Goal: Transaction & Acquisition: Purchase product/service

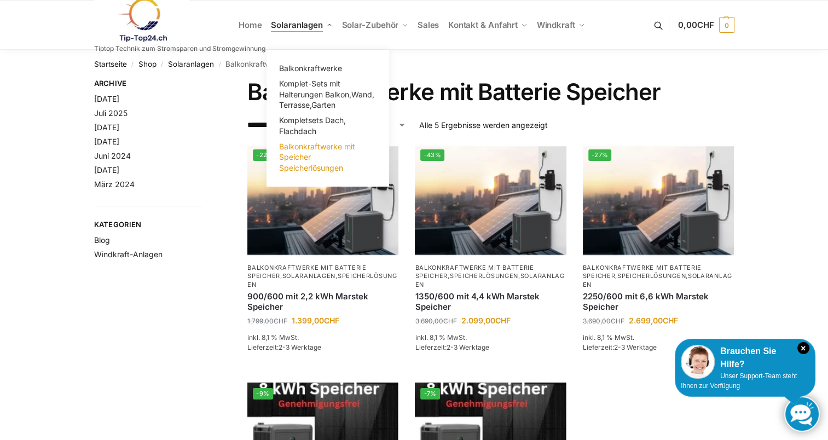
click at [298, 150] on span "Balkonkraftwerke mit Speicher Speicherlösungen" at bounding box center [317, 157] width 76 height 31
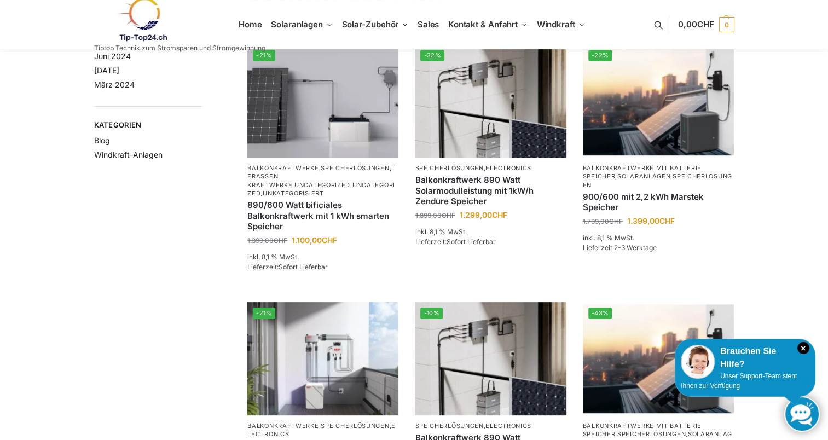
scroll to position [104, 0]
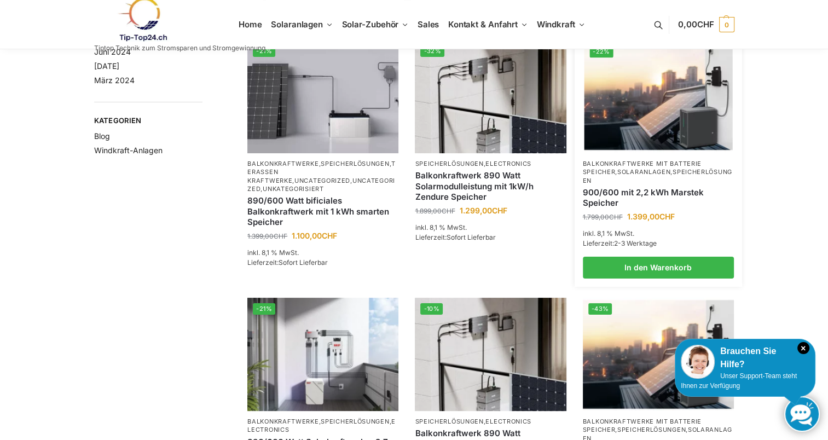
click at [612, 176] on p "Balkonkraftwerke mit Batterie Speicher , Solaranlagen , Speicherlösungen" at bounding box center [658, 172] width 151 height 25
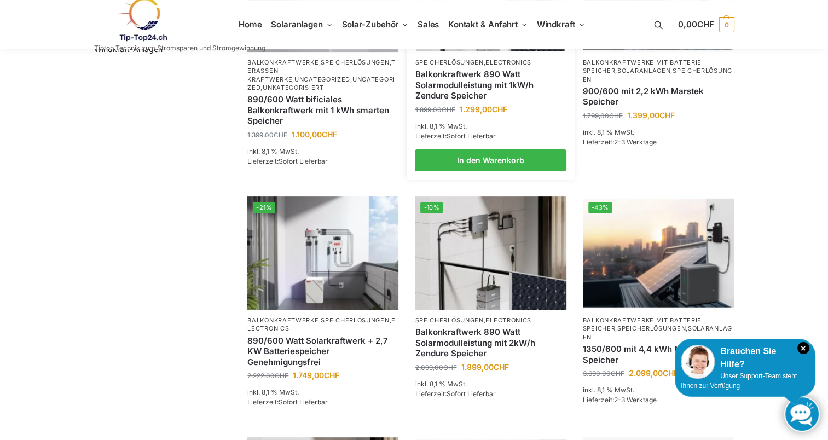
scroll to position [207, 0]
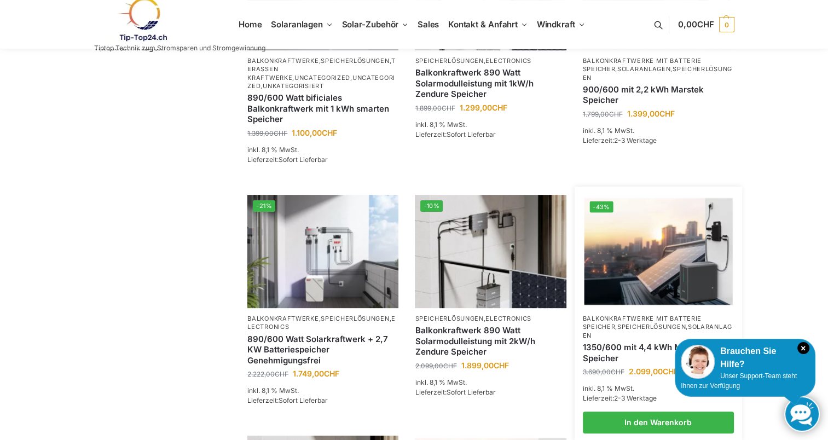
click at [632, 315] on link "Balkonkraftwerke mit Batterie Speicher" at bounding box center [642, 323] width 119 height 16
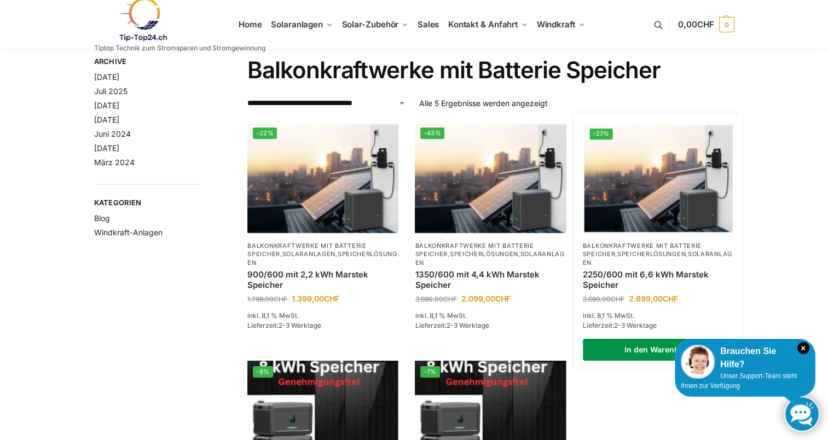
scroll to position [20, 0]
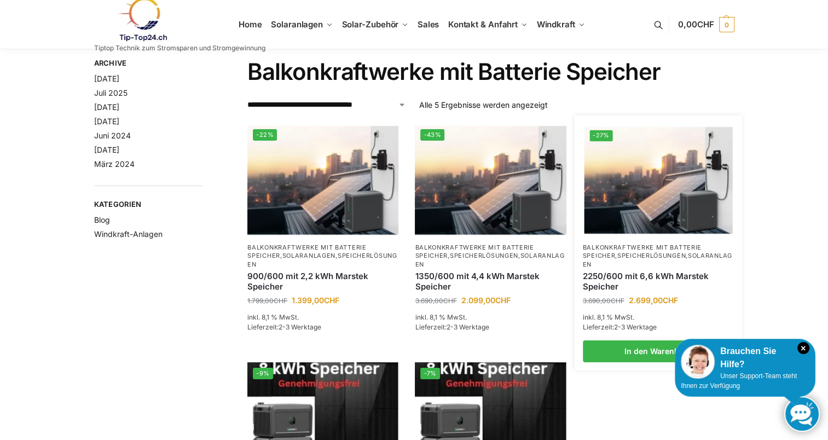
click at [613, 254] on link "Balkonkraftwerke mit Batterie Speicher" at bounding box center [642, 251] width 119 height 16
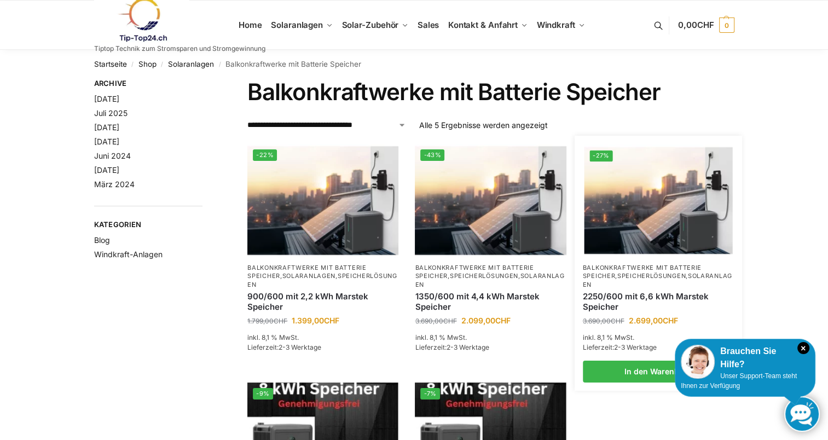
click at [597, 201] on img at bounding box center [658, 200] width 148 height 111
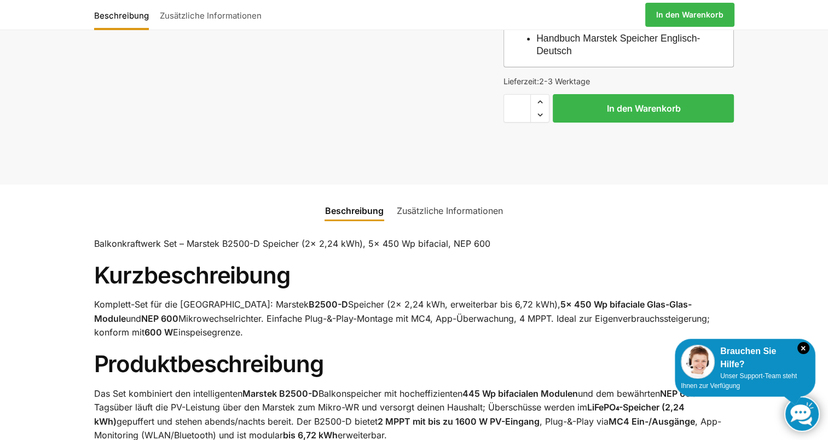
scroll to position [341, 0]
click at [431, 208] on link "Zusätzliche Informationen" at bounding box center [449, 211] width 119 height 26
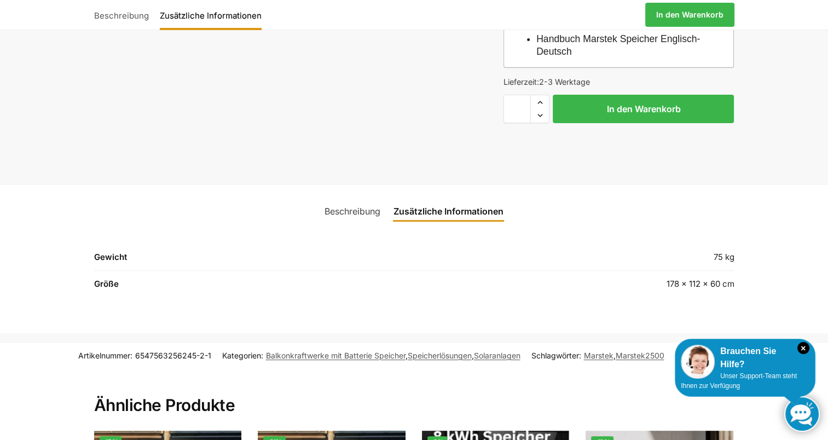
click at [370, 209] on link "Beschreibung" at bounding box center [352, 211] width 69 height 26
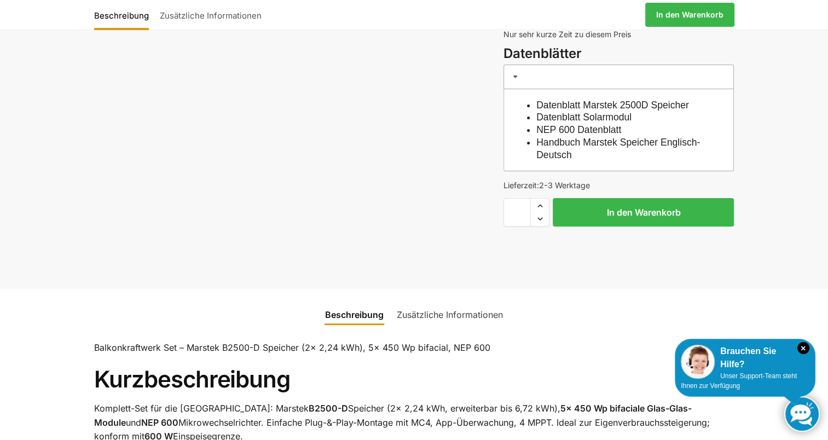
scroll to position [245, 0]
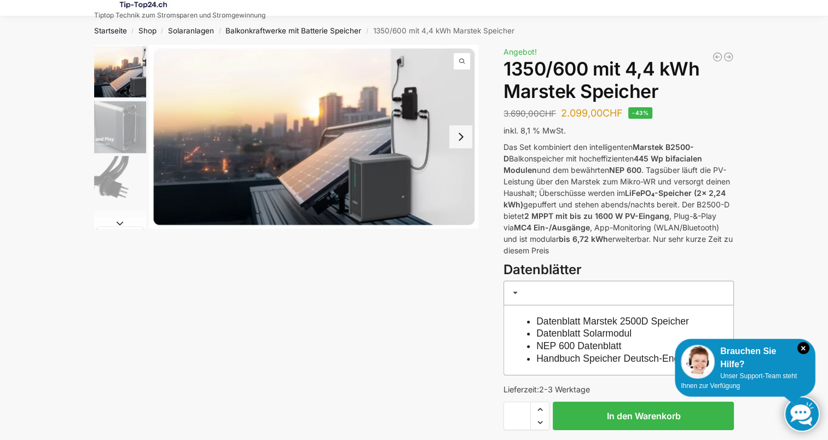
scroll to position [31, 0]
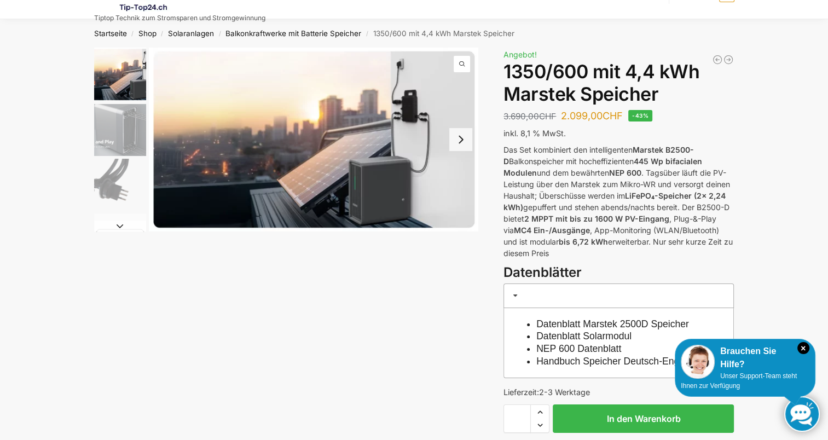
click at [114, 198] on img "3 / 9" at bounding box center [120, 185] width 52 height 52
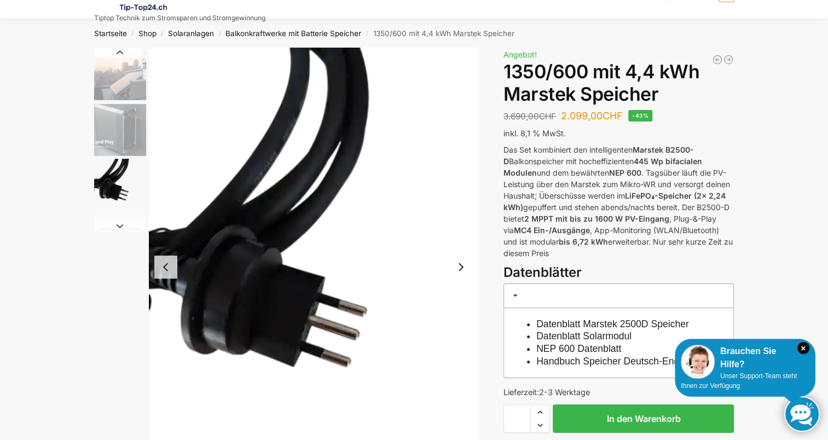
click at [119, 131] on img "2 / 9" at bounding box center [120, 130] width 52 height 52
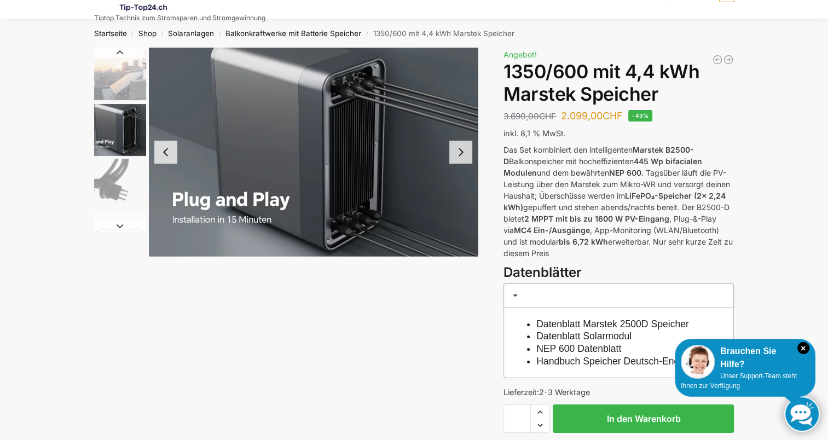
click at [106, 74] on img "1 / 9" at bounding box center [120, 75] width 52 height 54
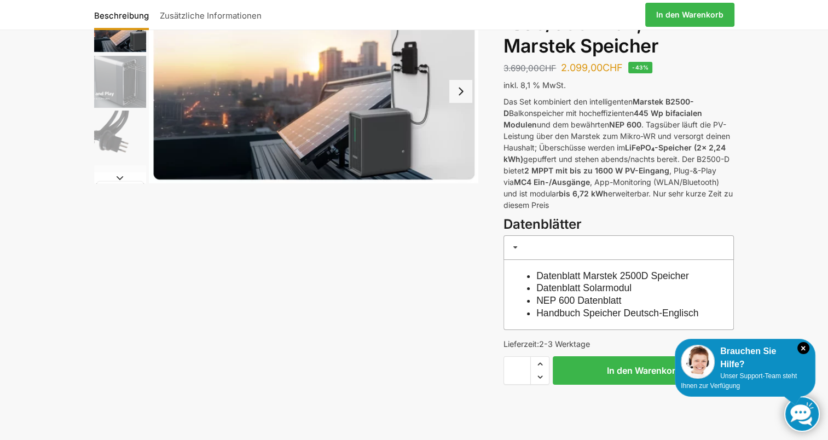
scroll to position [85, 0]
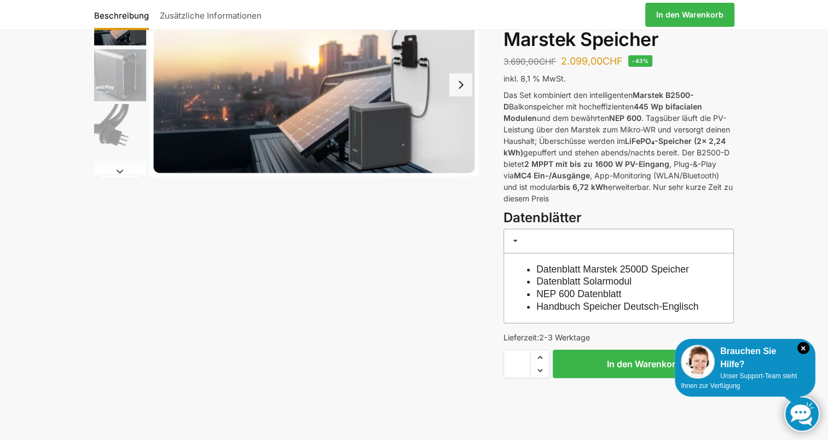
click at [586, 294] on link "NEP 600 Datenblatt" at bounding box center [578, 293] width 85 height 11
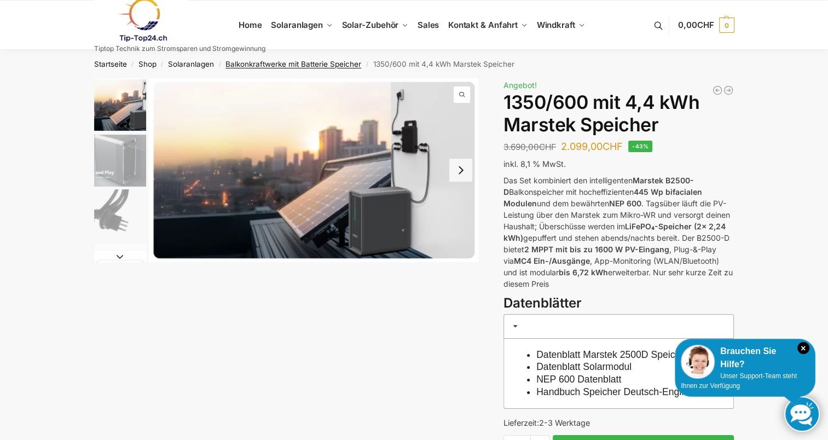
click at [331, 66] on link "Balkonkraftwerke mit Batterie Speicher" at bounding box center [293, 64] width 136 height 9
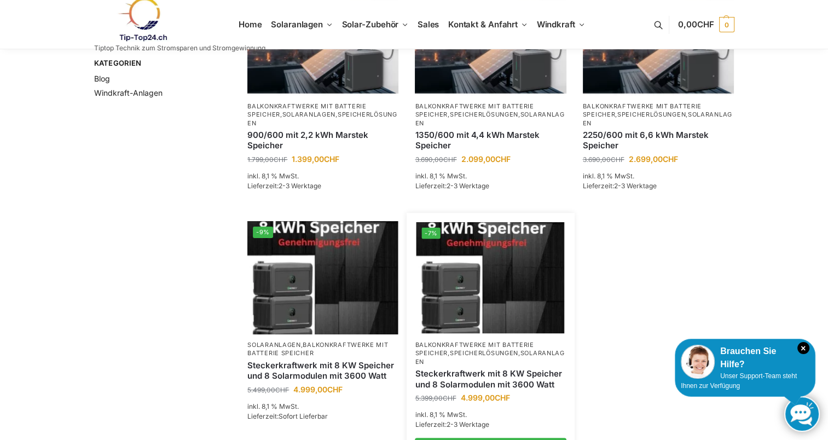
scroll to position [165, 0]
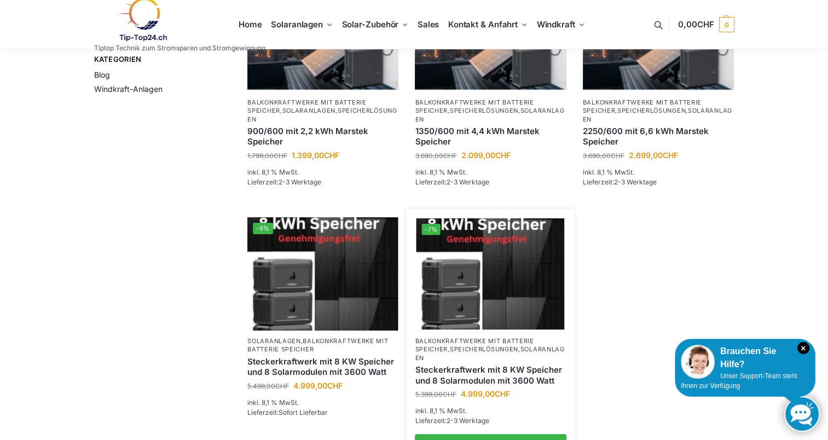
click at [467, 268] on img at bounding box center [490, 273] width 148 height 111
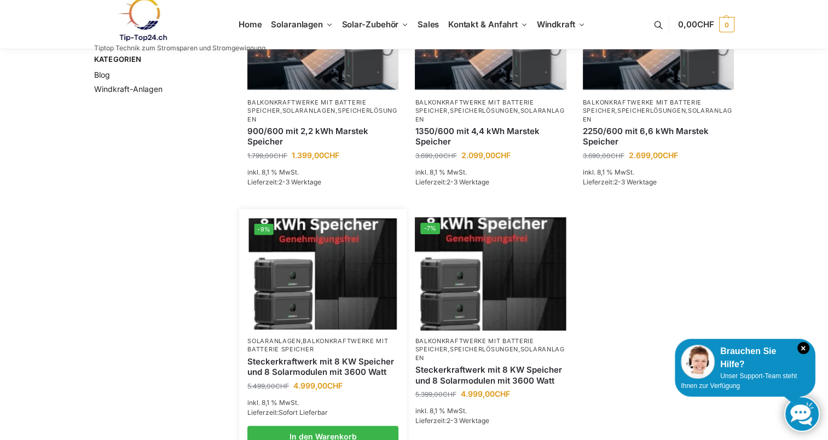
click at [334, 260] on img at bounding box center [323, 273] width 148 height 111
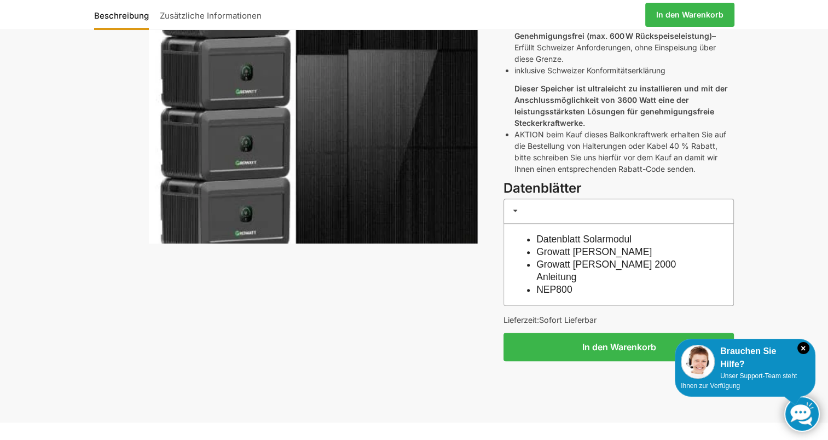
scroll to position [320, 0]
